Goal: Information Seeking & Learning: Learn about a topic

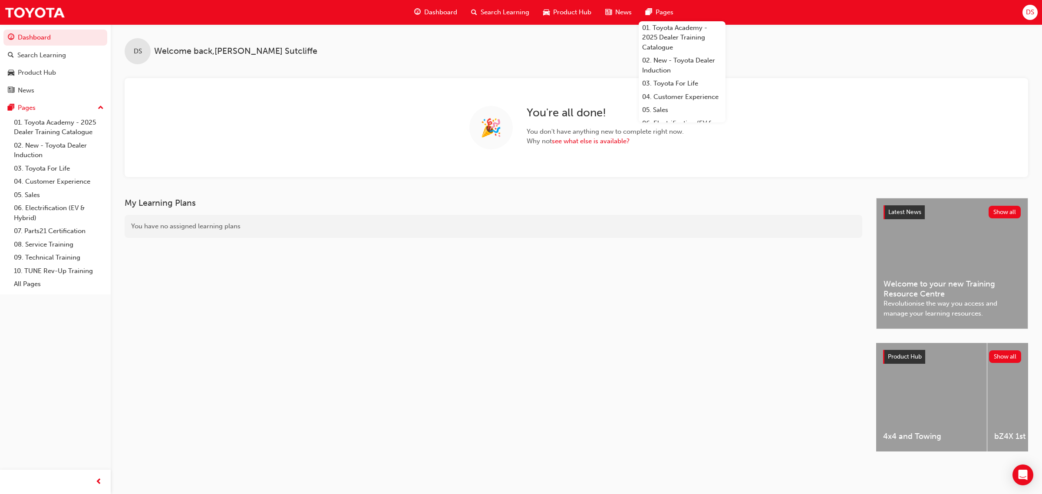
click at [479, 13] on div "Search Learning" at bounding box center [500, 12] width 72 height 18
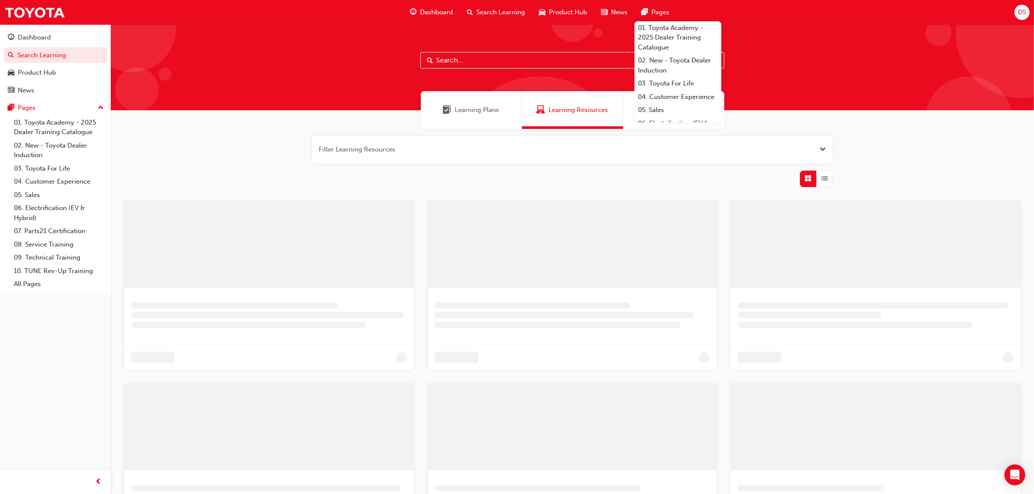
click at [474, 61] on input "text" at bounding box center [572, 60] width 304 height 16
click at [469, 61] on input "custoemr experience" at bounding box center [577, 60] width 304 height 16
type input "customer experience"
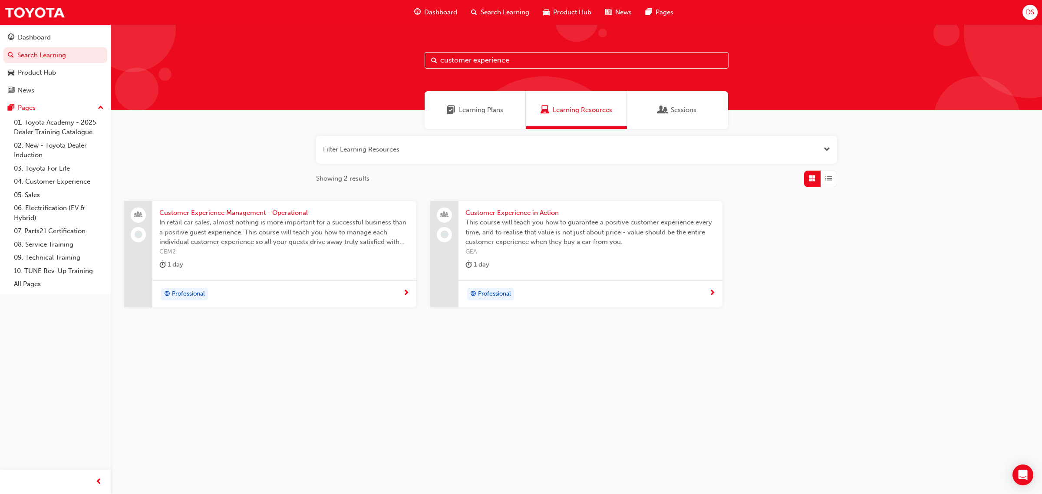
click at [682, 298] on div "Professional" at bounding box center [587, 294] width 244 height 13
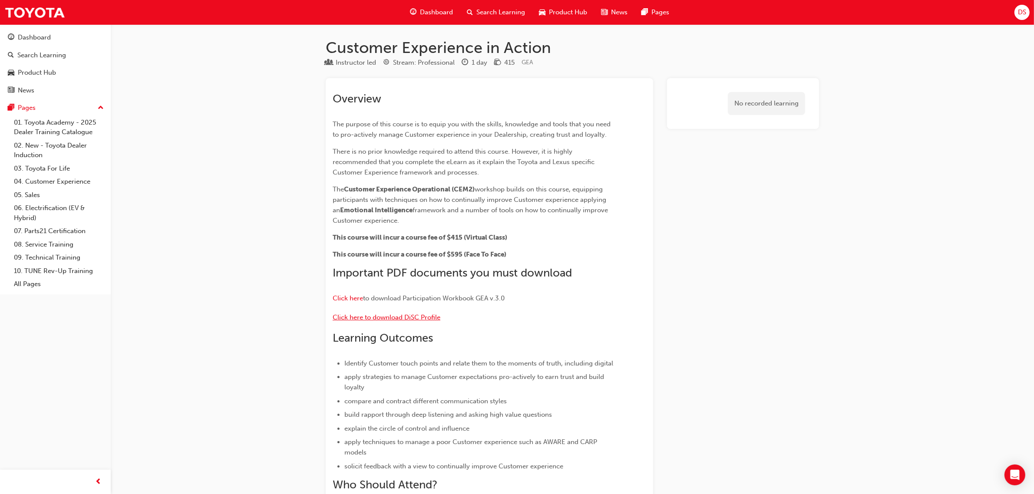
drag, startPoint x: 387, startPoint y: 316, endPoint x: 392, endPoint y: 316, distance: 4.8
click at [387, 316] on span "Click here to download DiSC Profile" at bounding box center [387, 317] width 108 height 8
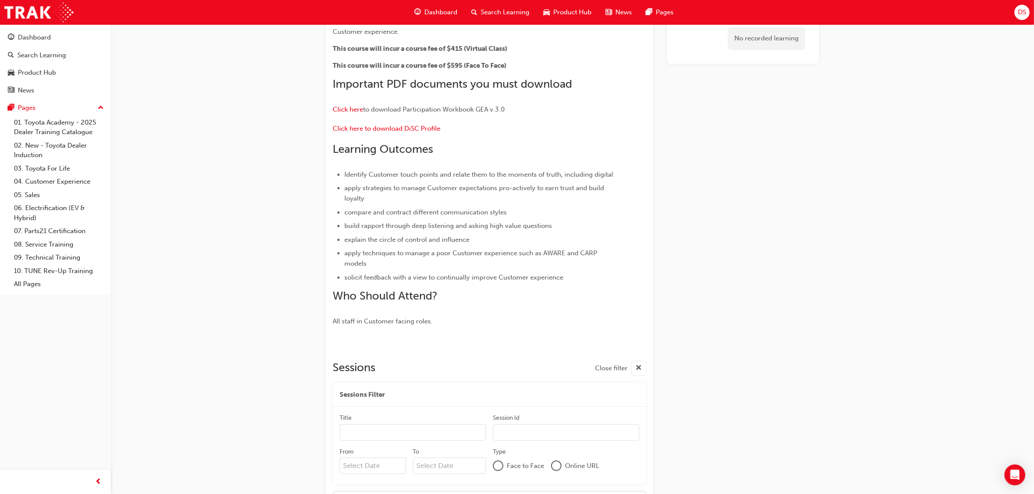
scroll to position [148, 0]
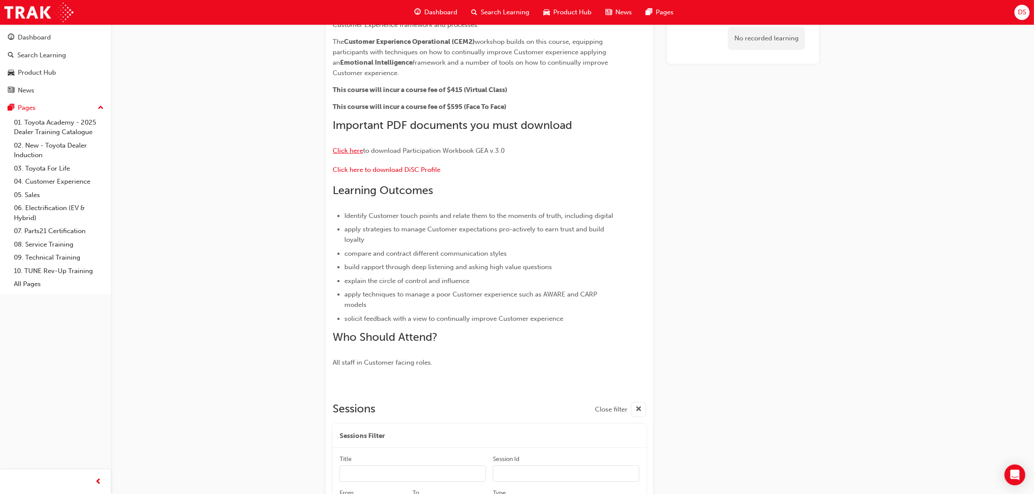
click at [352, 152] on span "Click here" at bounding box center [348, 151] width 30 height 8
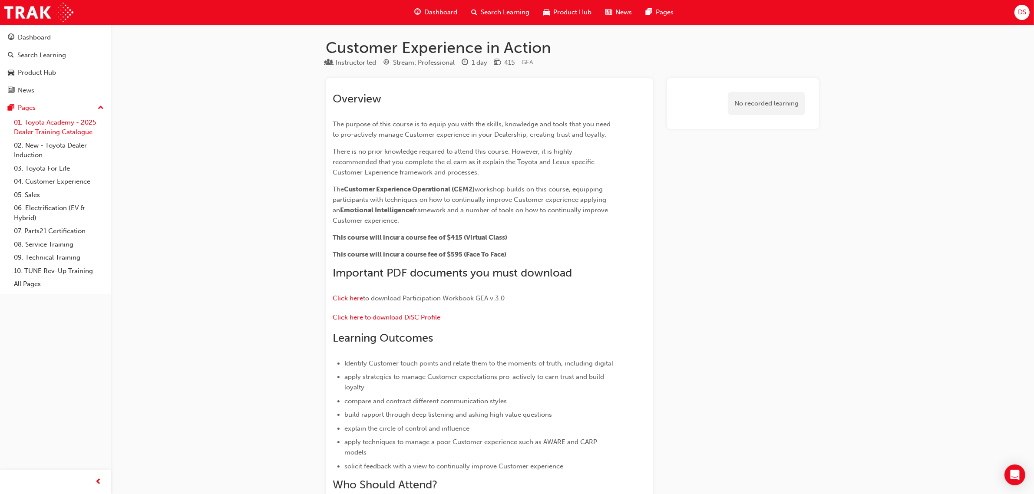
drag, startPoint x: 63, startPoint y: 128, endPoint x: 84, endPoint y: 122, distance: 21.6
click at [63, 128] on link "01. Toyota Academy - 2025 Dealer Training Catalogue" at bounding box center [58, 127] width 97 height 23
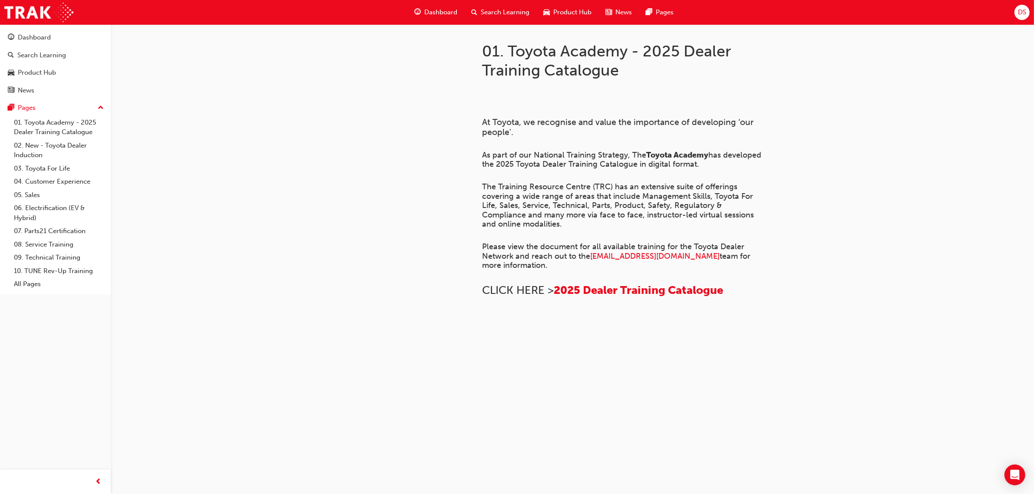
scroll to position [170, 0]
click at [648, 297] on span "2025 Dealer Training Catalogue" at bounding box center [637, 289] width 169 height 13
